Goal: Transaction & Acquisition: Purchase product/service

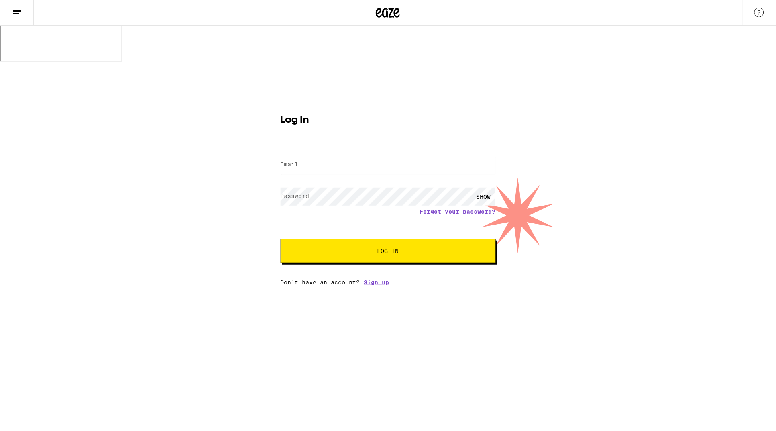
type input "[EMAIL_ADDRESS][DOMAIN_NAME]"
click at [396, 248] on span "Log In" at bounding box center [389, 251] width 22 height 6
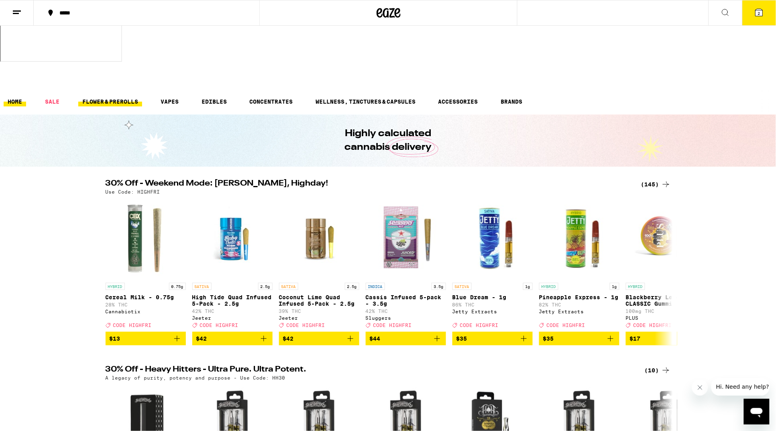
click at [115, 97] on link "FLOWER & PREROLLS" at bounding box center [110, 102] width 64 height 10
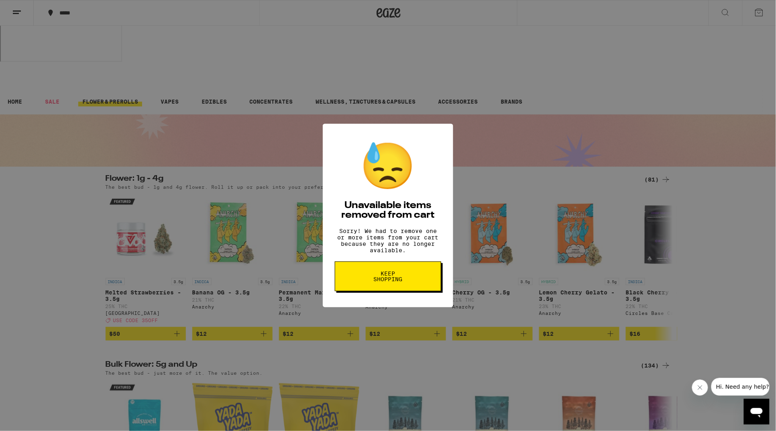
click at [376, 282] on span "Keep Shopping" at bounding box center [388, 276] width 41 height 11
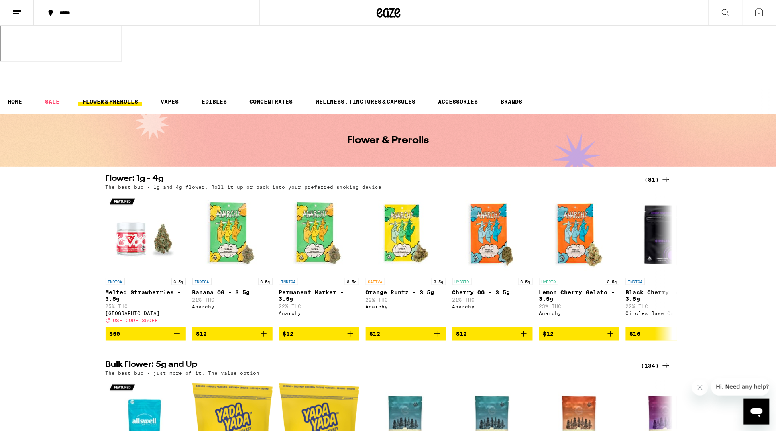
click at [664, 175] on icon at bounding box center [667, 180] width 10 height 10
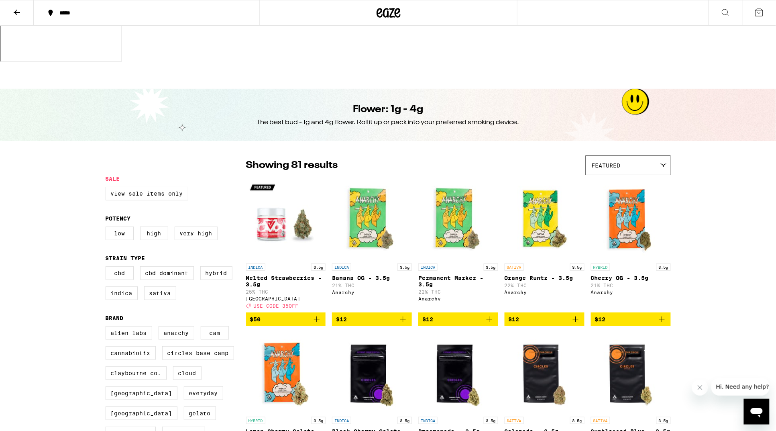
click at [146, 187] on label "View Sale Items Only" at bounding box center [147, 194] width 83 height 14
click at [108, 188] on input "View Sale Items Only" at bounding box center [107, 188] width 0 height 0
checkbox input "true"
